Goal: Task Accomplishment & Management: Use online tool/utility

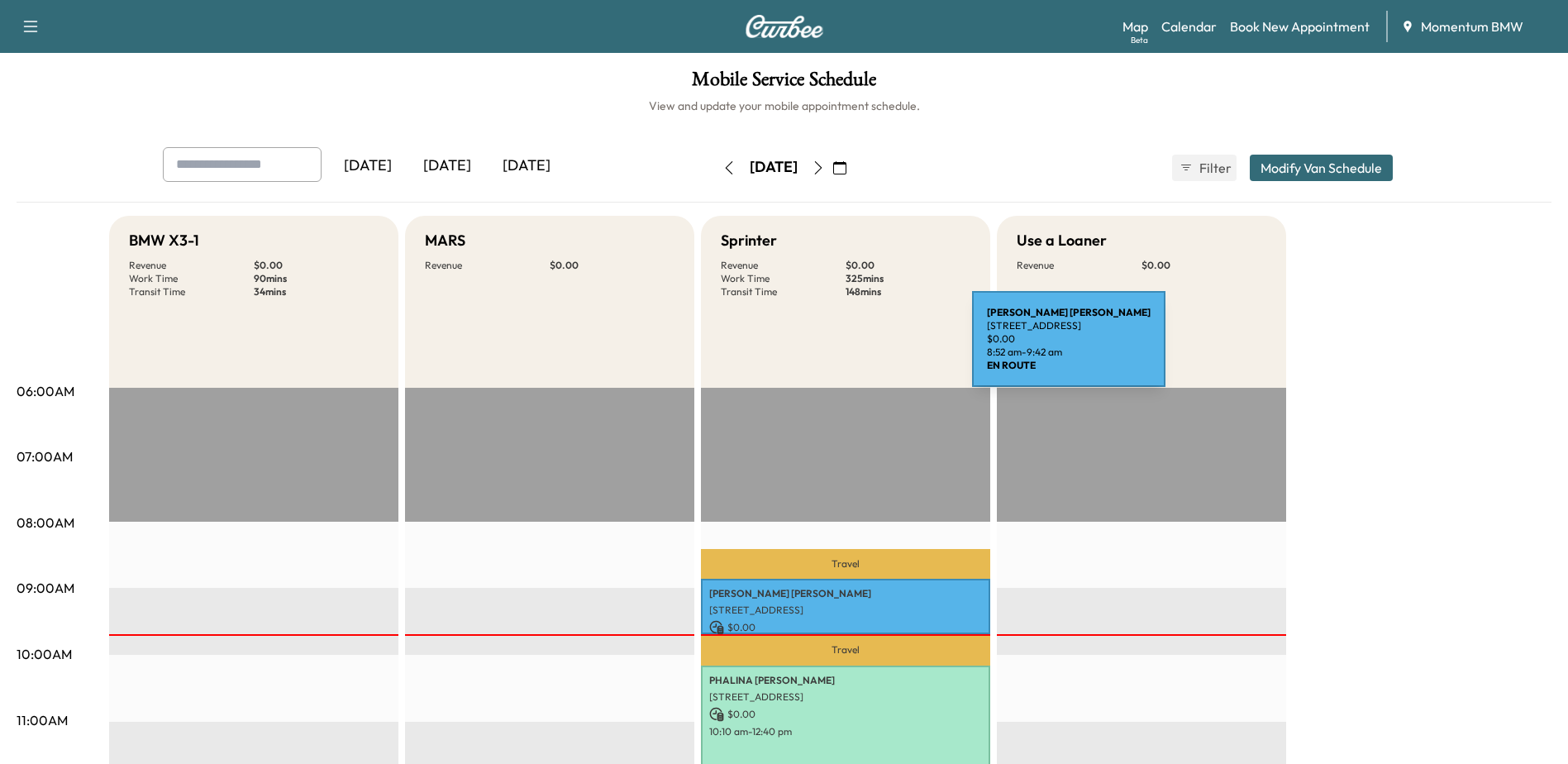
scroll to position [248, 0]
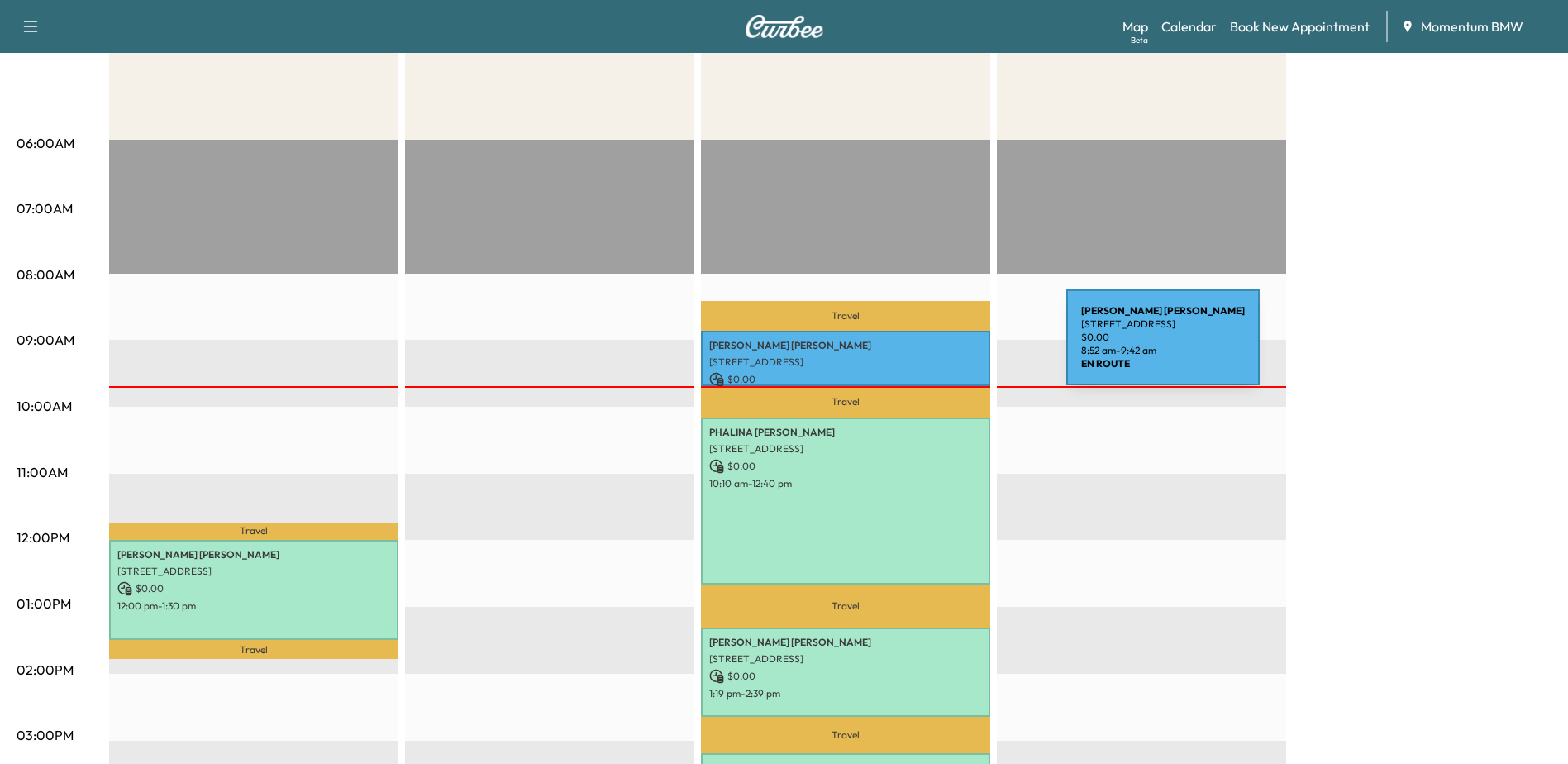
click at [942, 348] on p "[PERSON_NAME]" at bounding box center [845, 345] width 273 height 13
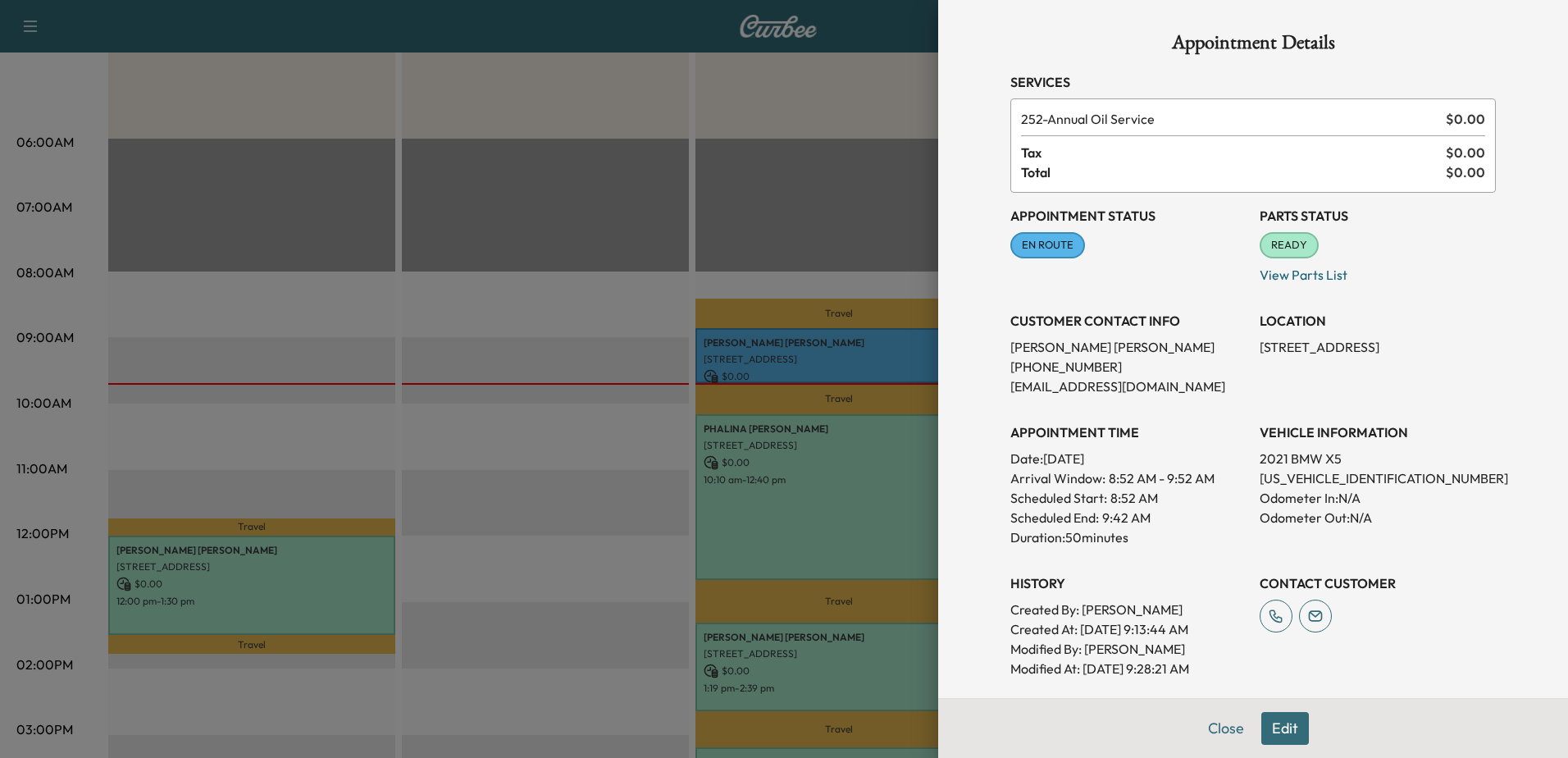
click at [1310, 472] on p "[US_VEHICLE_IDENTIFICATION_NUMBER]" at bounding box center [1378, 479] width 236 height 20
click at [1310, 471] on p "[US_VEHICLE_IDENTIFICATION_NUMBER]" at bounding box center [1378, 479] width 236 height 20
copy p "[US_VEHICLE_IDENTIFICATION_NUMBER]"
click at [1217, 722] on button "Close" at bounding box center [1226, 727] width 57 height 33
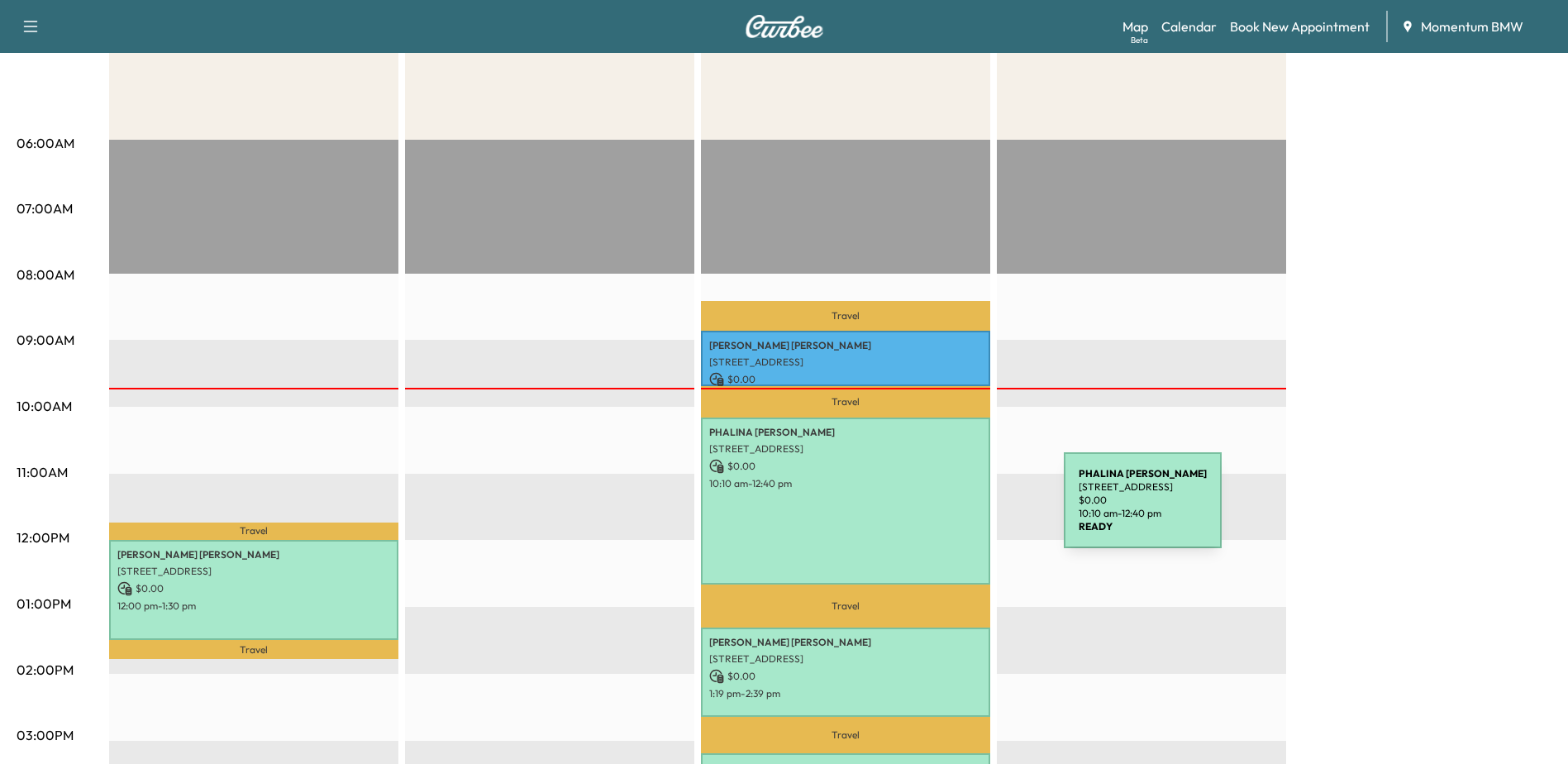
click at [939, 509] on div "[PERSON_NAME] [STREET_ADDRESS] $ 0.00 10:10 am - 12:40 pm" at bounding box center [846, 500] width 290 height 167
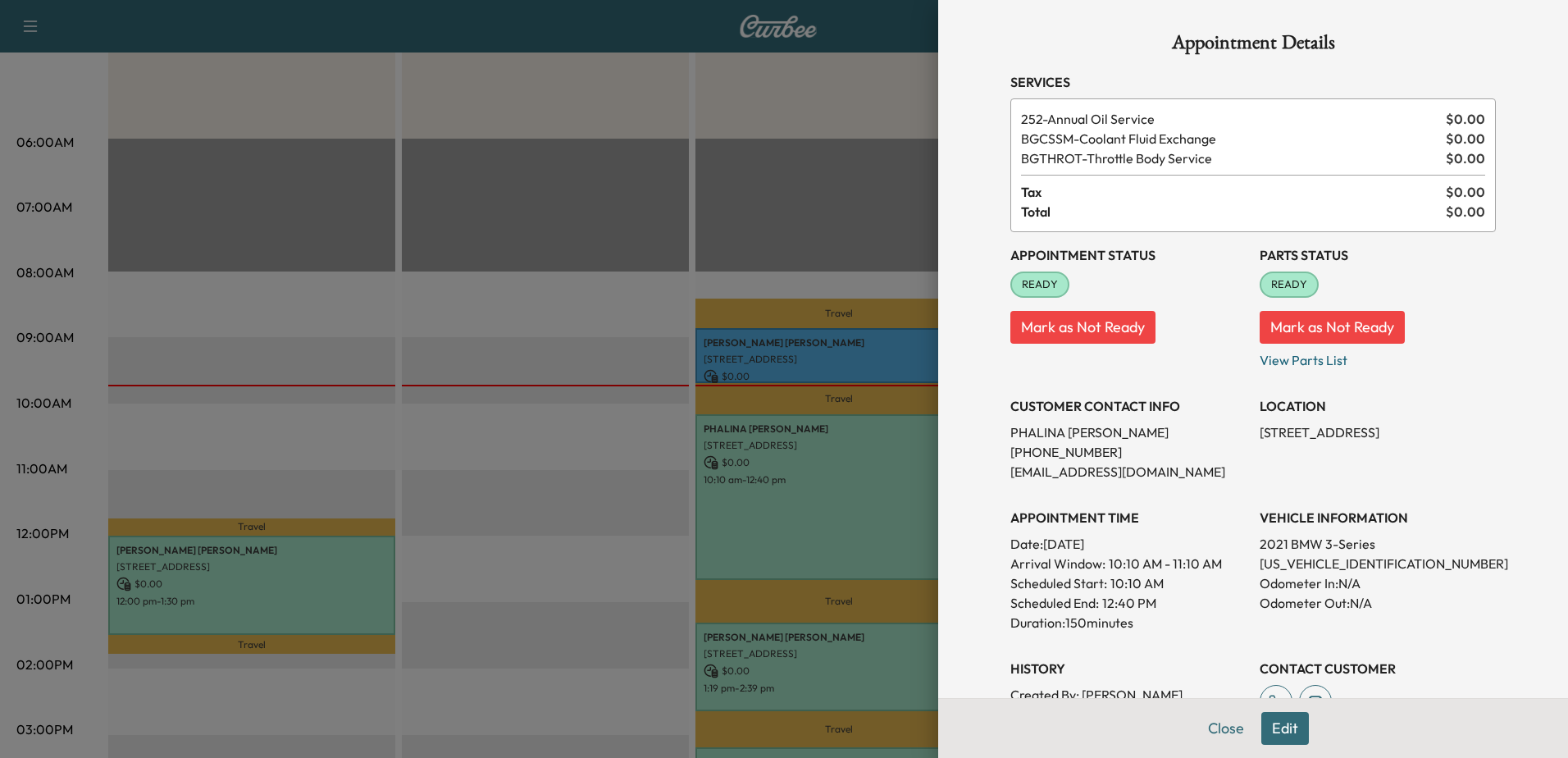
click at [1301, 562] on p "[US_VEHICLE_IDENTIFICATION_NUMBER]" at bounding box center [1378, 564] width 236 height 20
click at [1303, 562] on p "[US_VEHICLE_IDENTIFICATION_NUMBER]" at bounding box center [1378, 564] width 236 height 20
copy p "[US_VEHICLE_IDENTIFICATION_NUMBER]"
click at [1216, 727] on button "Close" at bounding box center [1226, 727] width 57 height 33
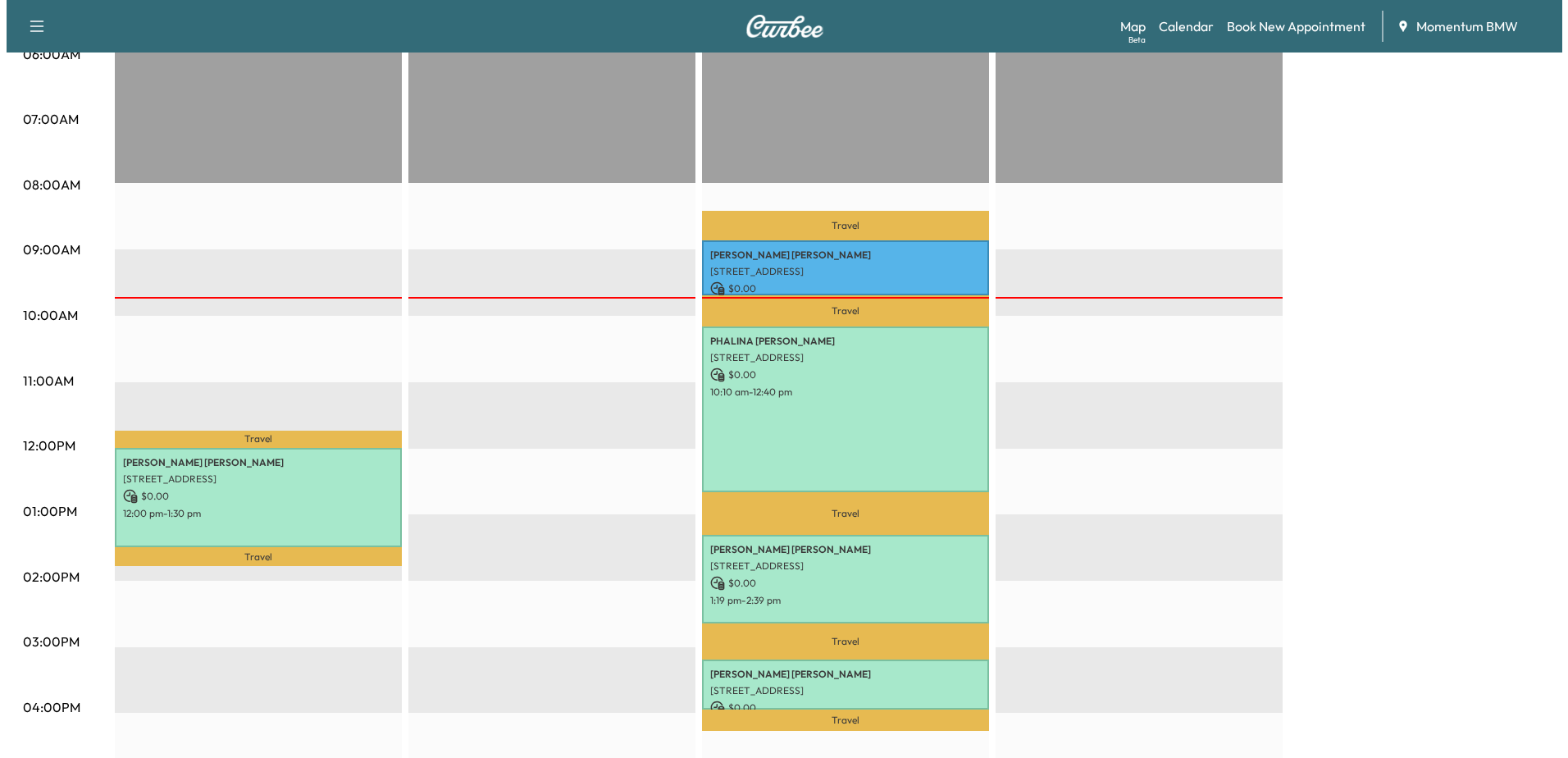
scroll to position [574, 0]
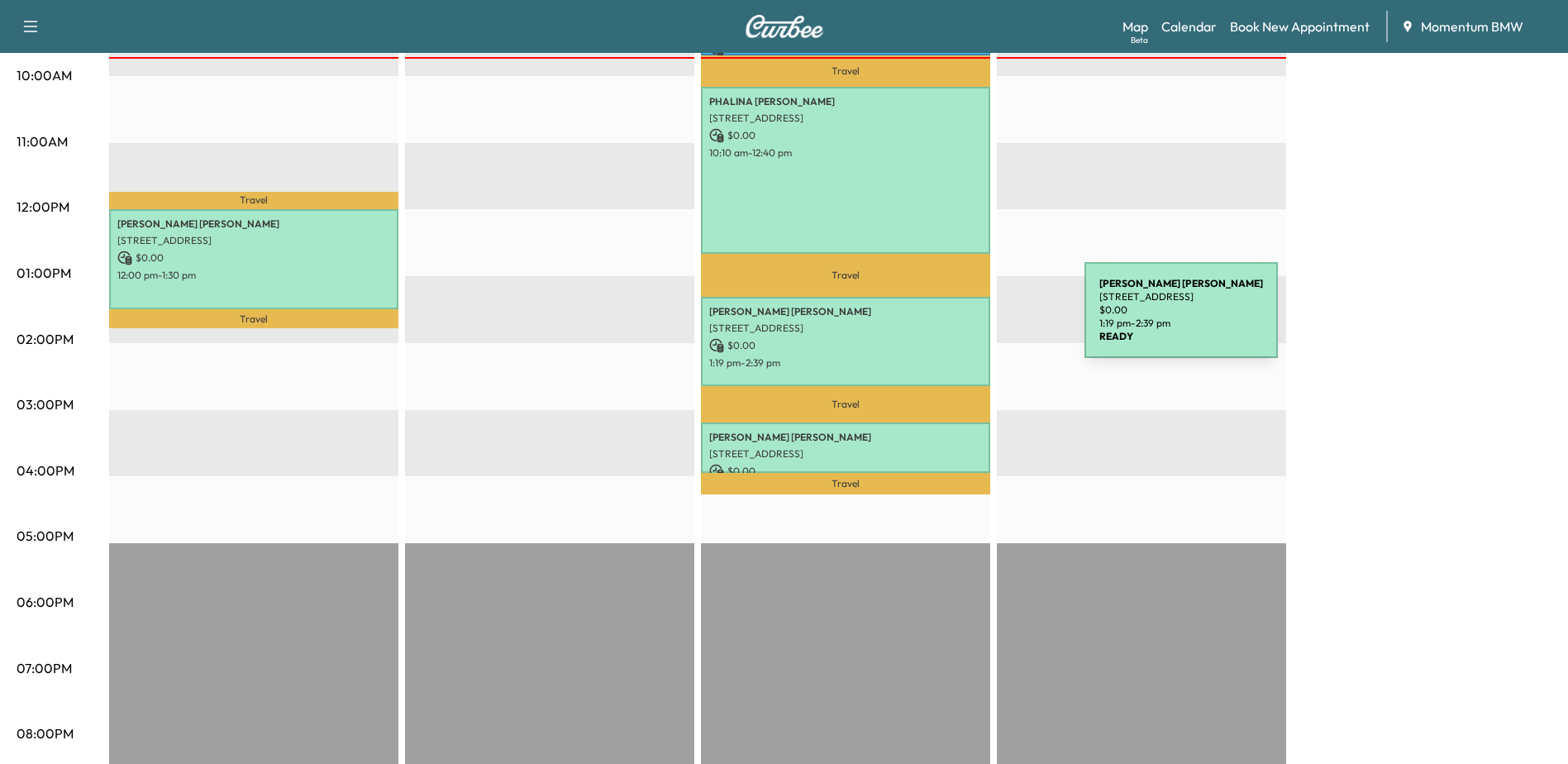
click at [961, 322] on p "[STREET_ADDRESS]" at bounding box center [845, 328] width 273 height 13
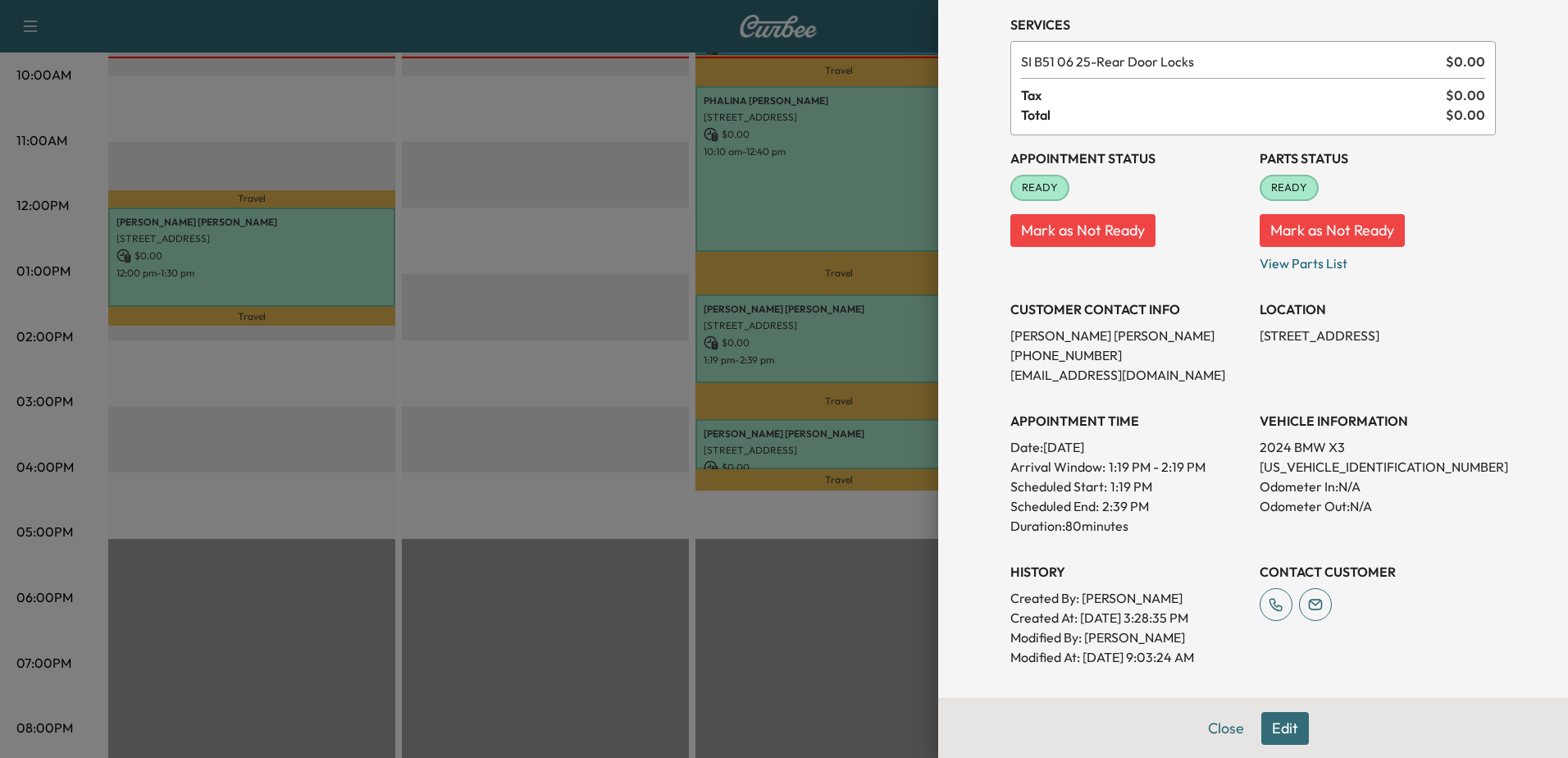
scroll to position [82, 0]
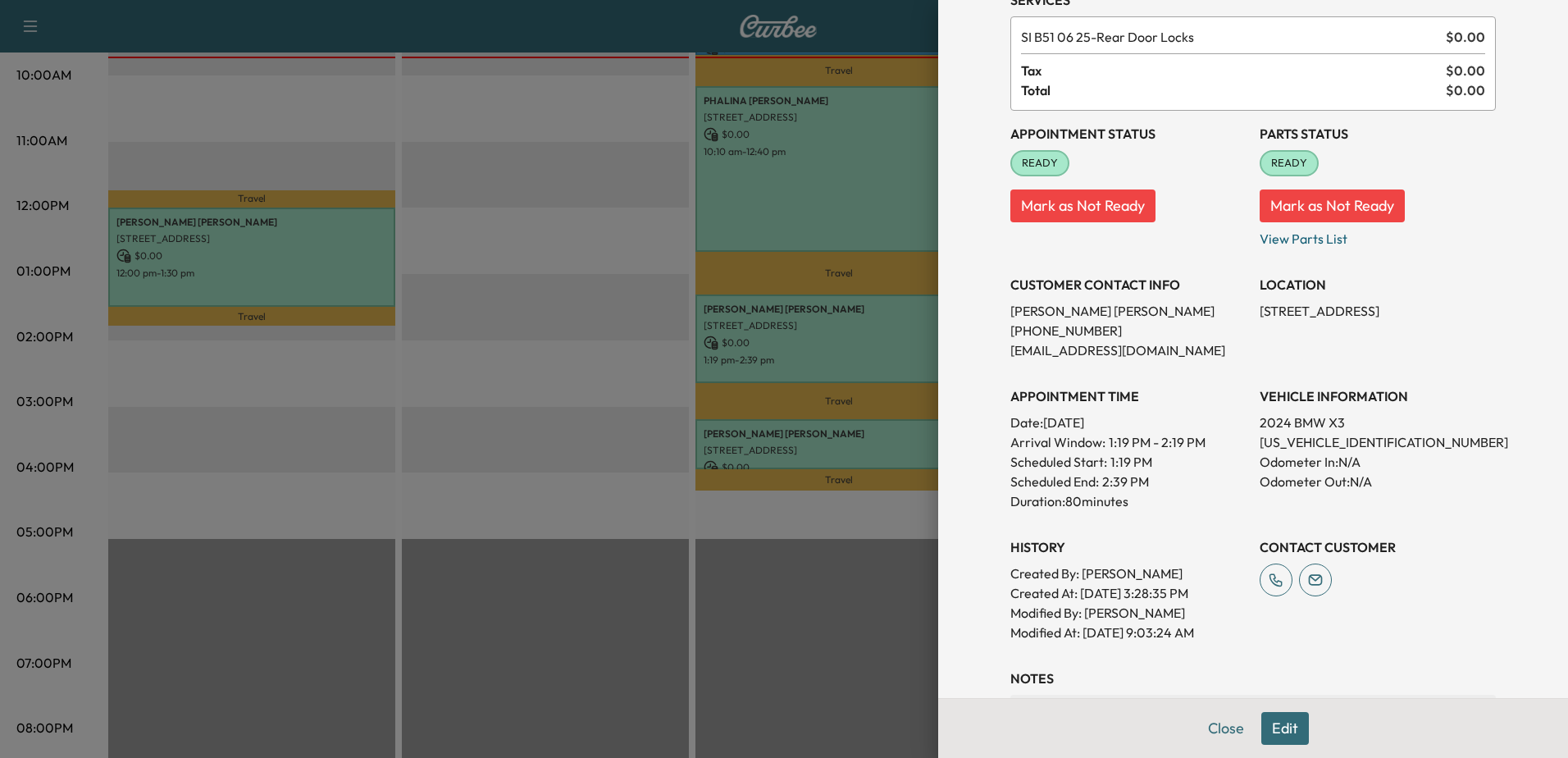
click at [1289, 436] on p "[US_VEHICLE_IDENTIFICATION_NUMBER]" at bounding box center [1378, 442] width 236 height 20
copy p "[US_VEHICLE_IDENTIFICATION_NUMBER]"
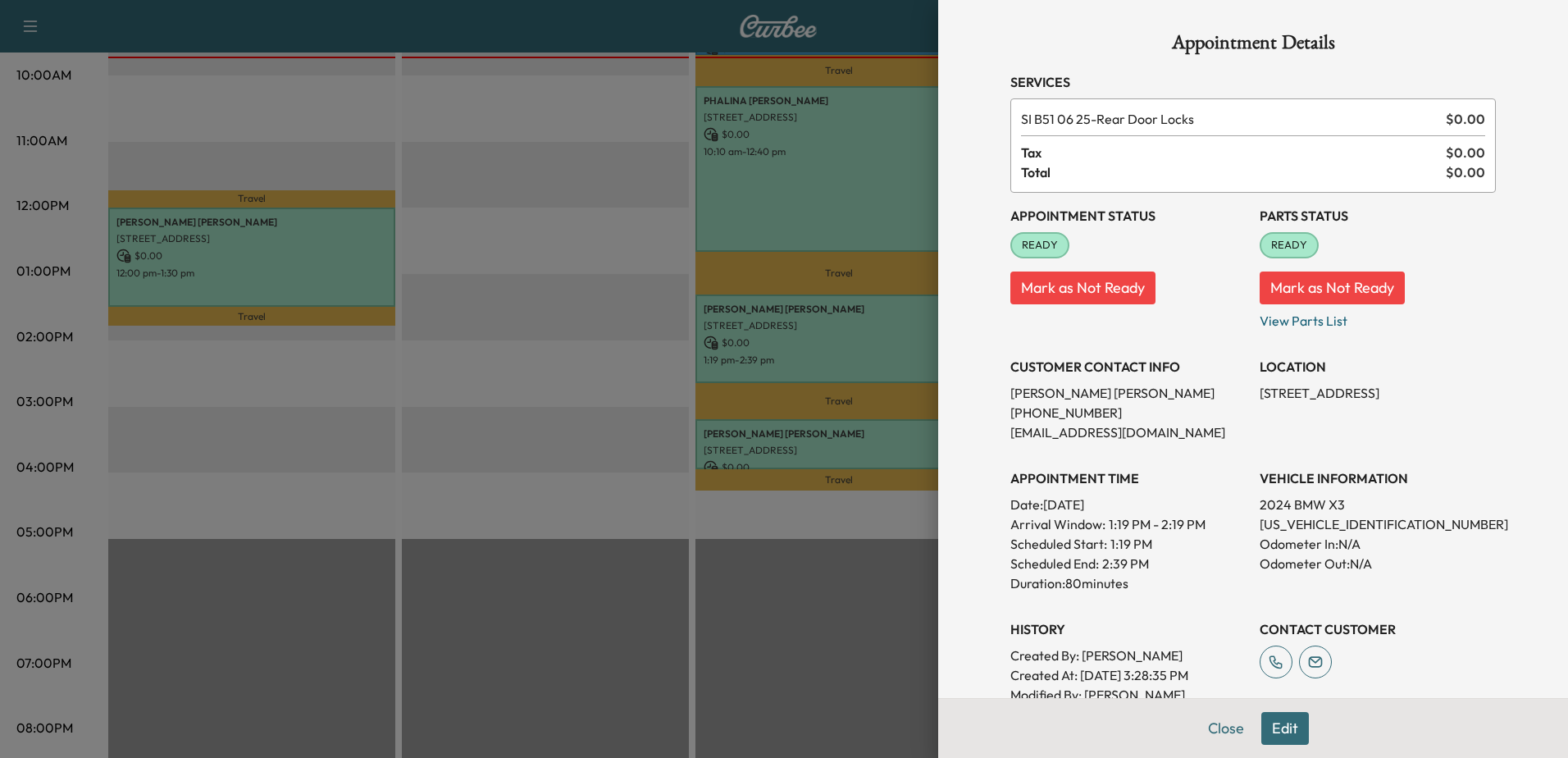
drag, startPoint x: 1215, startPoint y: 729, endPoint x: 1206, endPoint y: 726, distance: 9.5
click at [1215, 729] on button "Close" at bounding box center [1226, 727] width 57 height 33
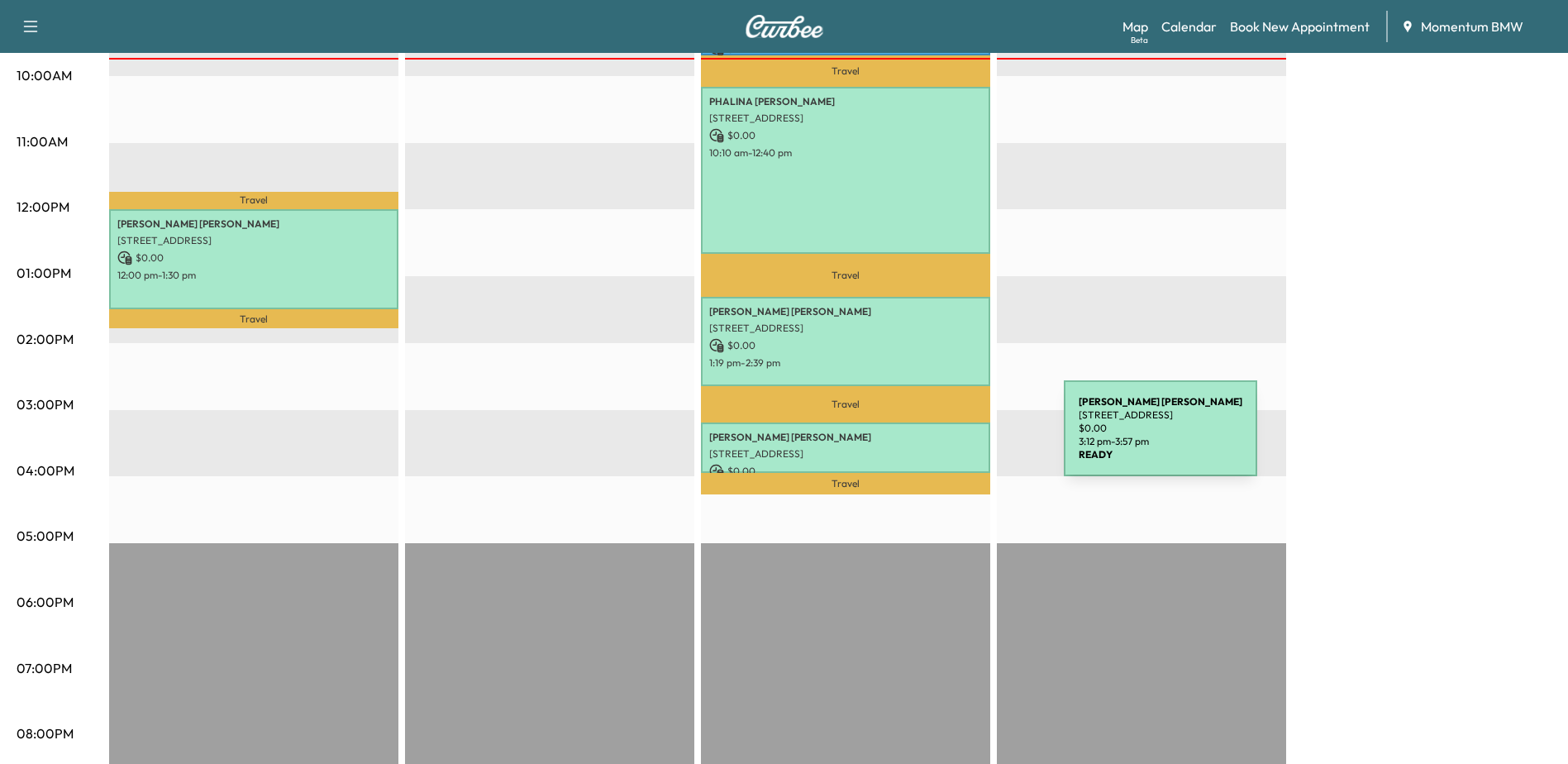
click at [940, 438] on div "[PERSON_NAME] [STREET_ADDRESS] $ 0.00 3:12 pm - 3:57 pm" at bounding box center [846, 447] width 290 height 50
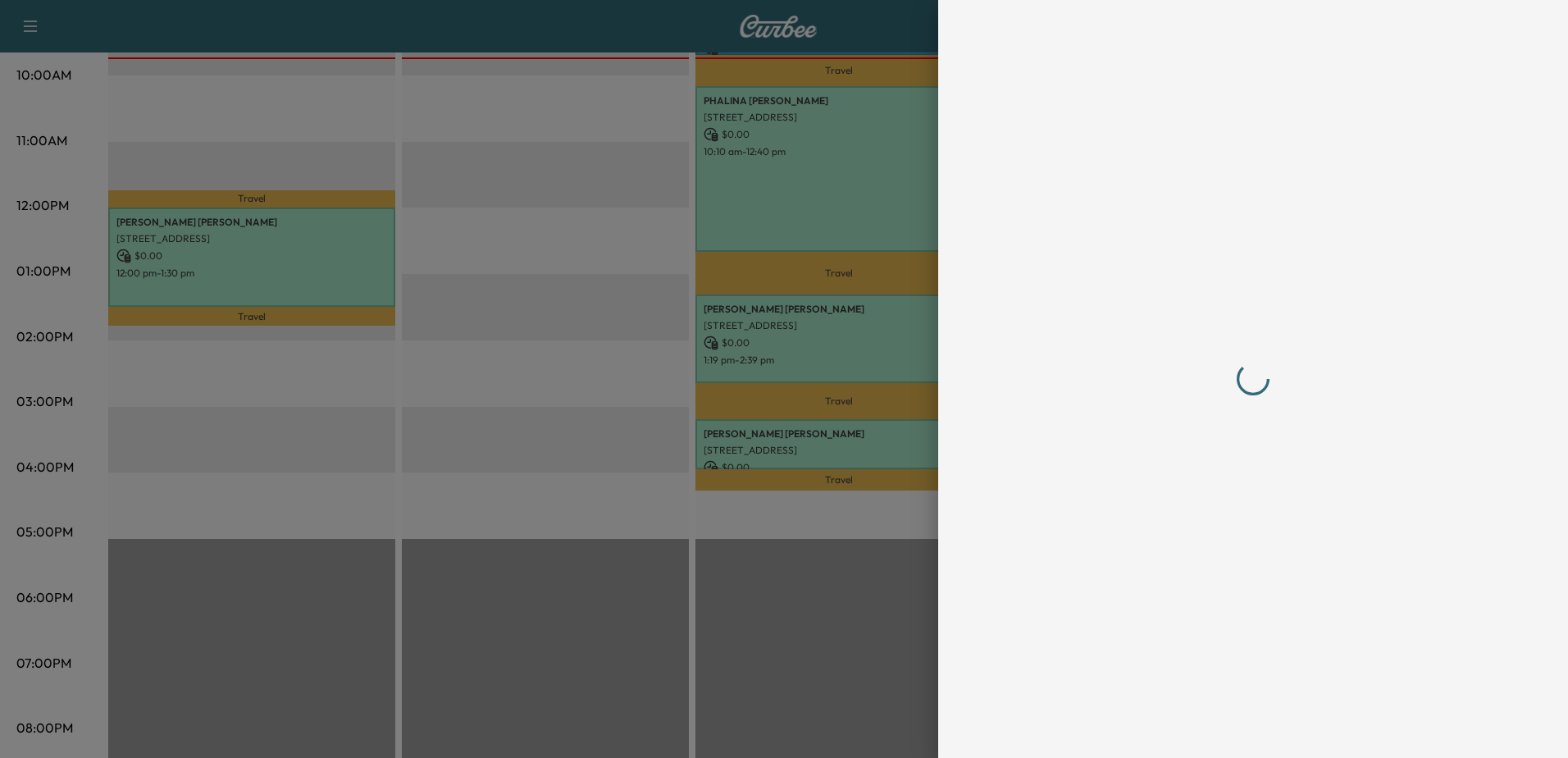
click at [933, 435] on div at bounding box center [784, 379] width 1568 height 758
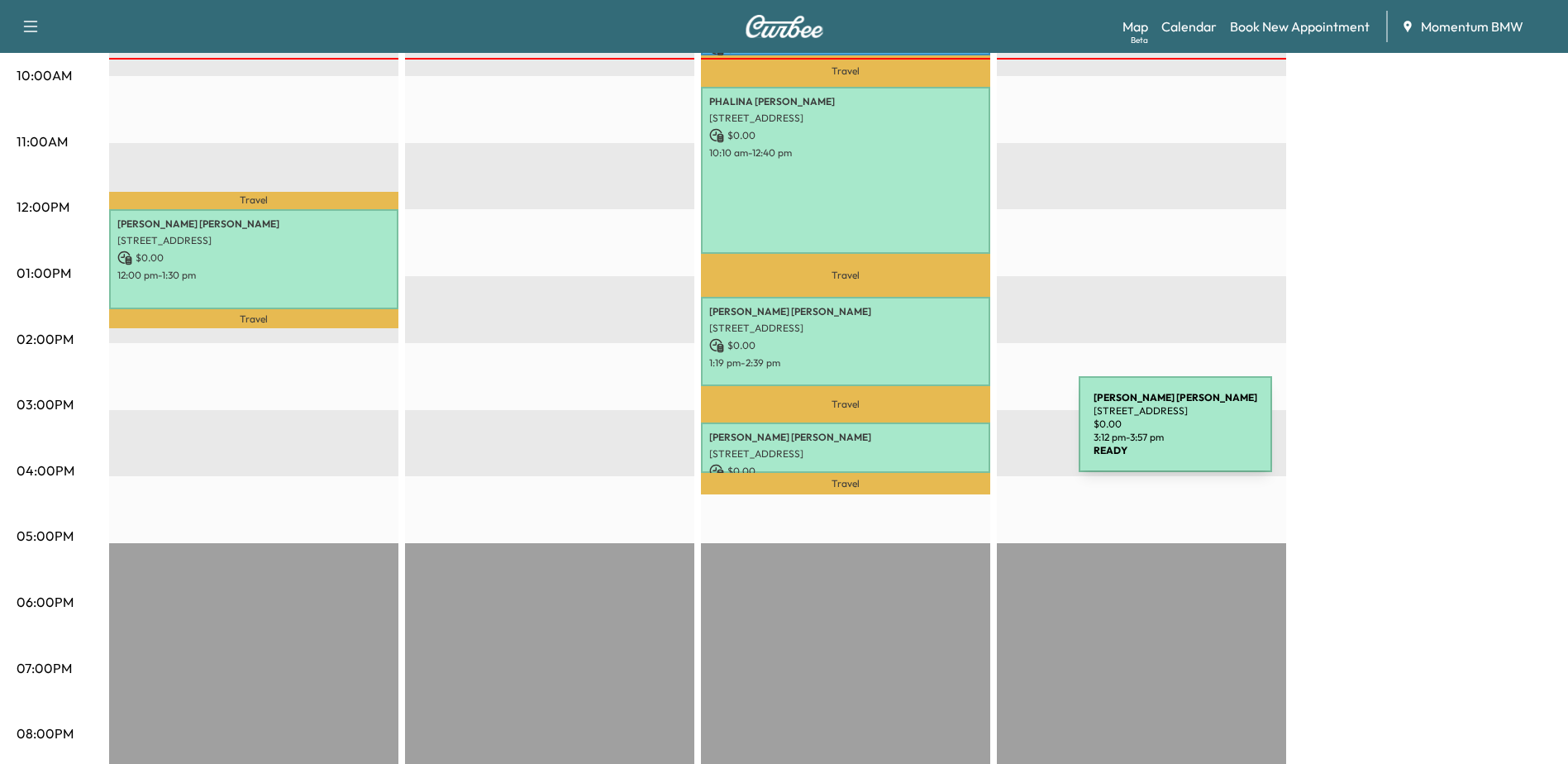
click at [955, 433] on p "[PERSON_NAME]" at bounding box center [845, 436] width 273 height 13
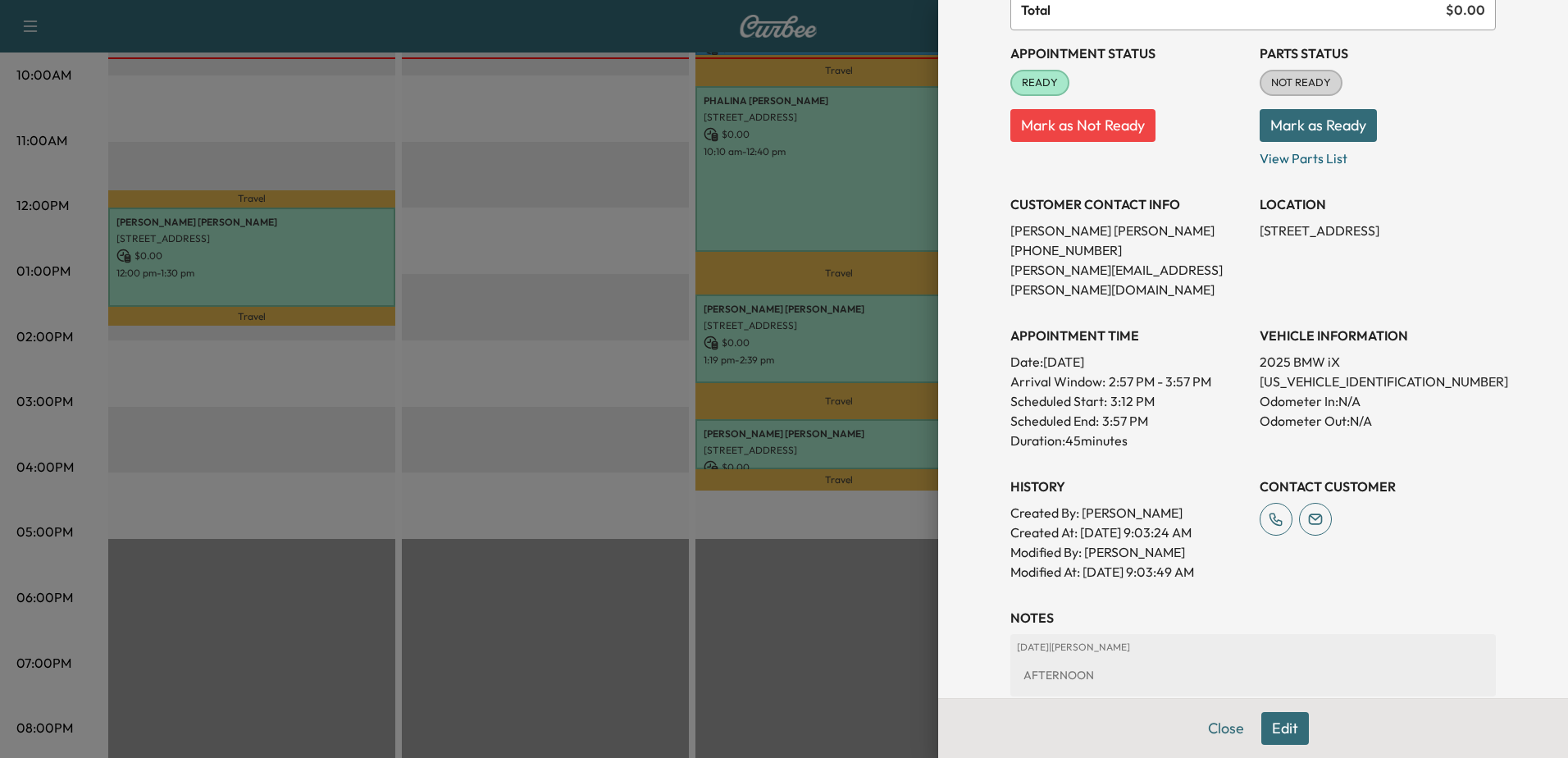
scroll to position [164, 0]
click at [1300, 370] on p "[US_VEHICLE_IDENTIFICATION_NUMBER]" at bounding box center [1378, 379] width 236 height 20
copy p "[US_VEHICLE_IDENTIFICATION_NUMBER]"
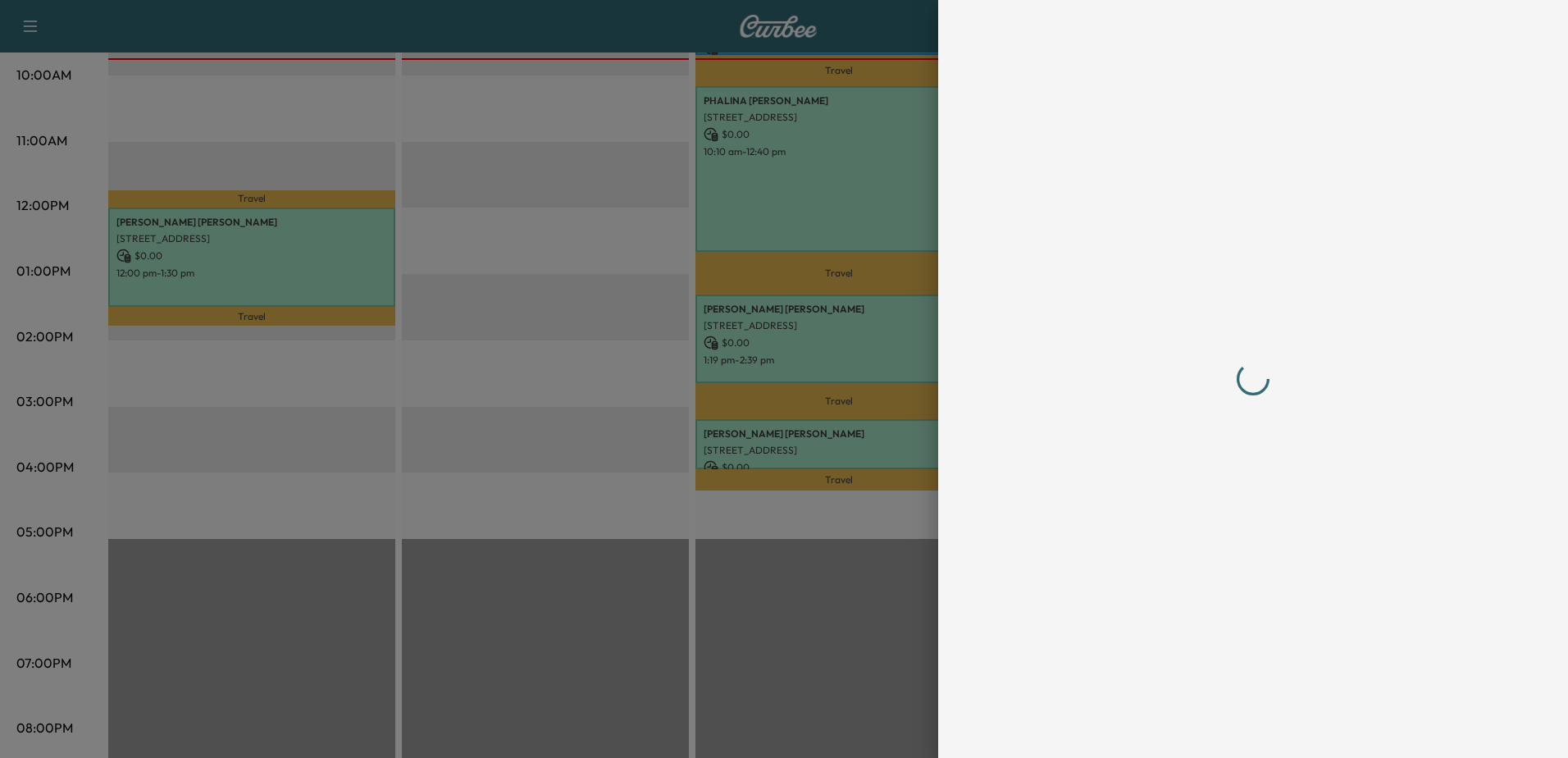
scroll to position [0, 0]
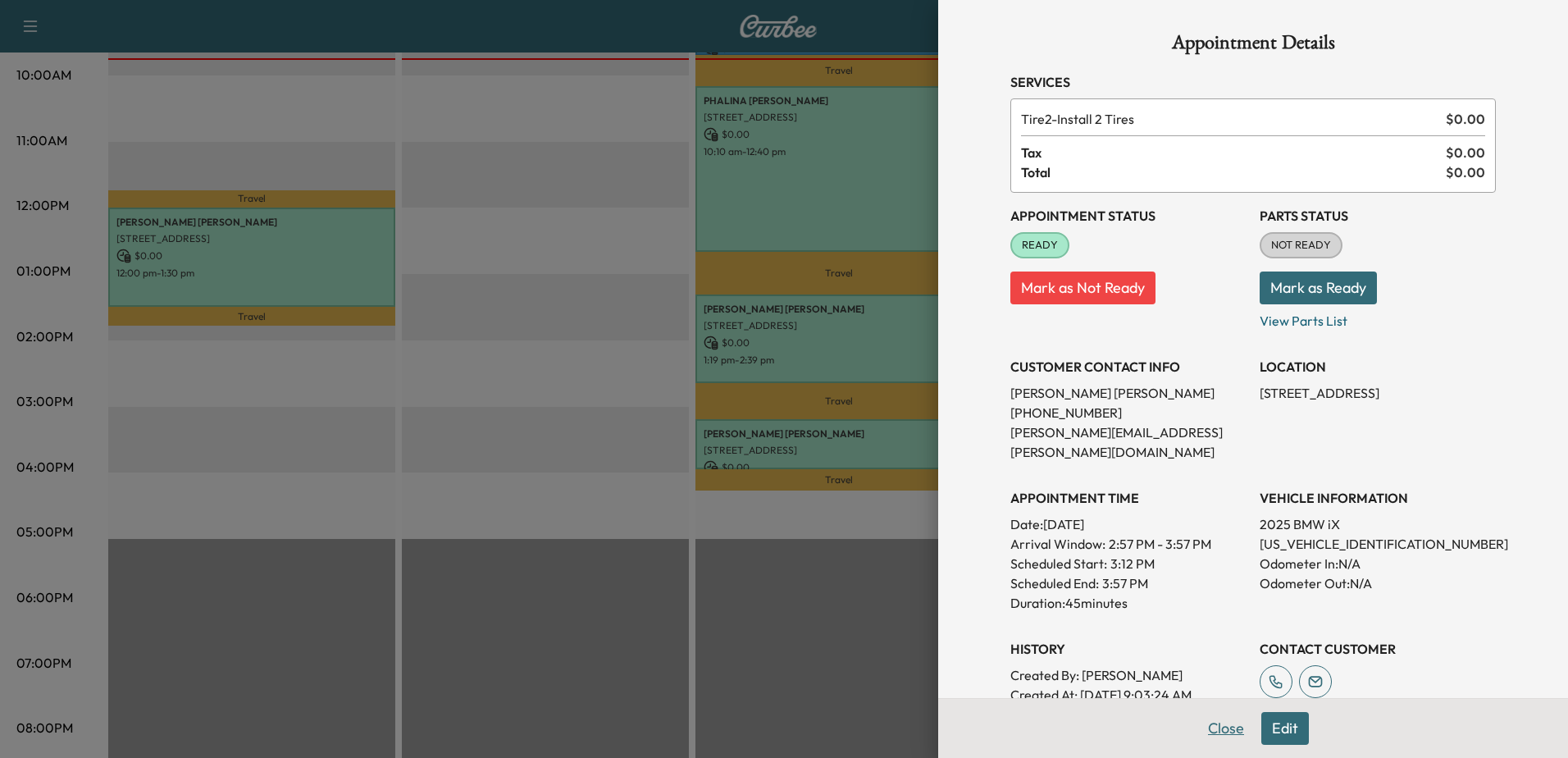
click at [1211, 725] on button "Close" at bounding box center [1226, 727] width 57 height 33
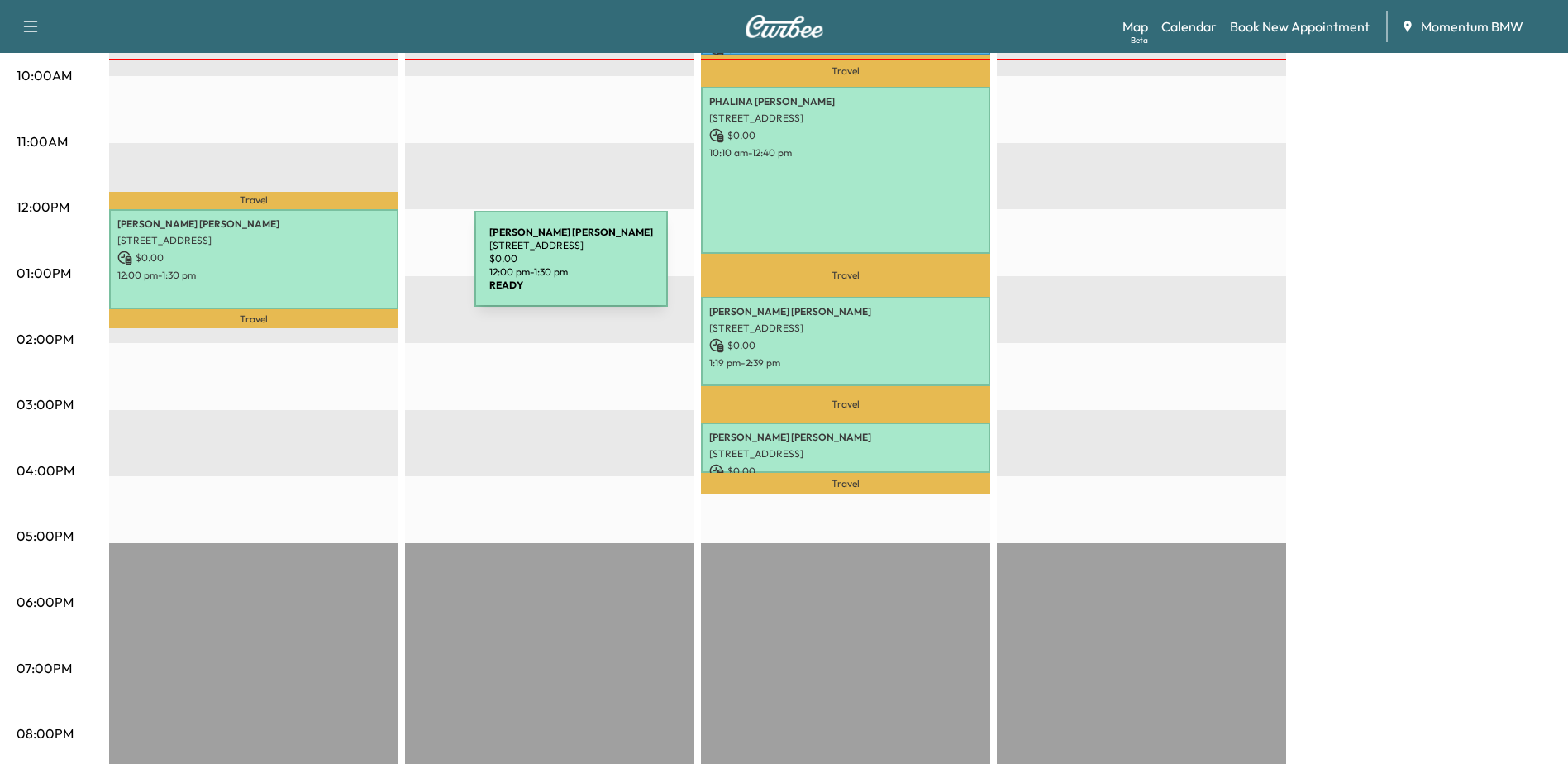
click at [351, 269] on p "12:00 pm - 1:30 pm" at bounding box center [254, 275] width 273 height 13
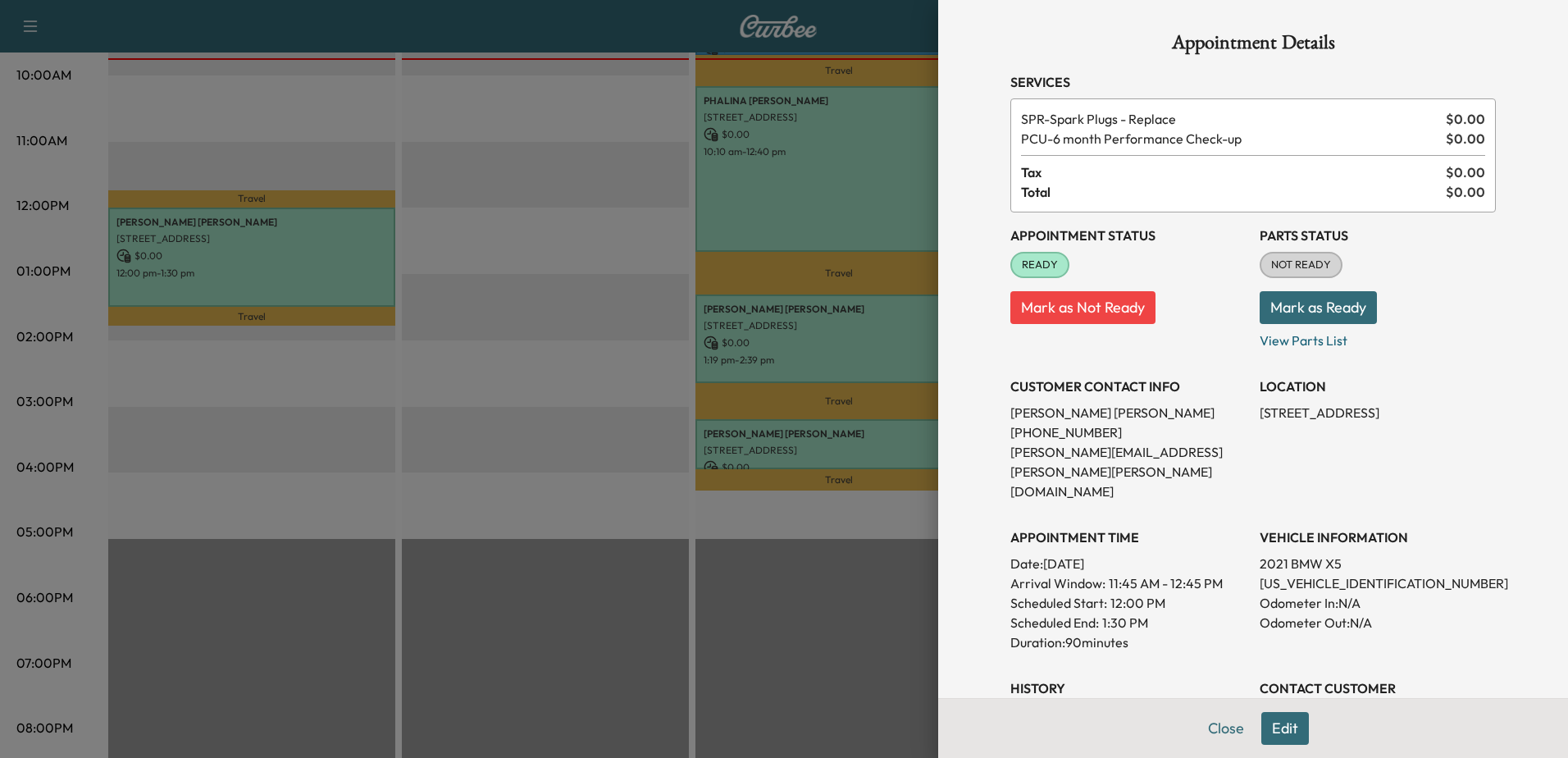
click at [1300, 573] on p "[US_VEHICLE_IDENTIFICATION_NUMBER]" at bounding box center [1378, 583] width 236 height 20
copy p "[US_VEHICLE_IDENTIFICATION_NUMBER]"
